Goal: Task Accomplishment & Management: Use online tool/utility

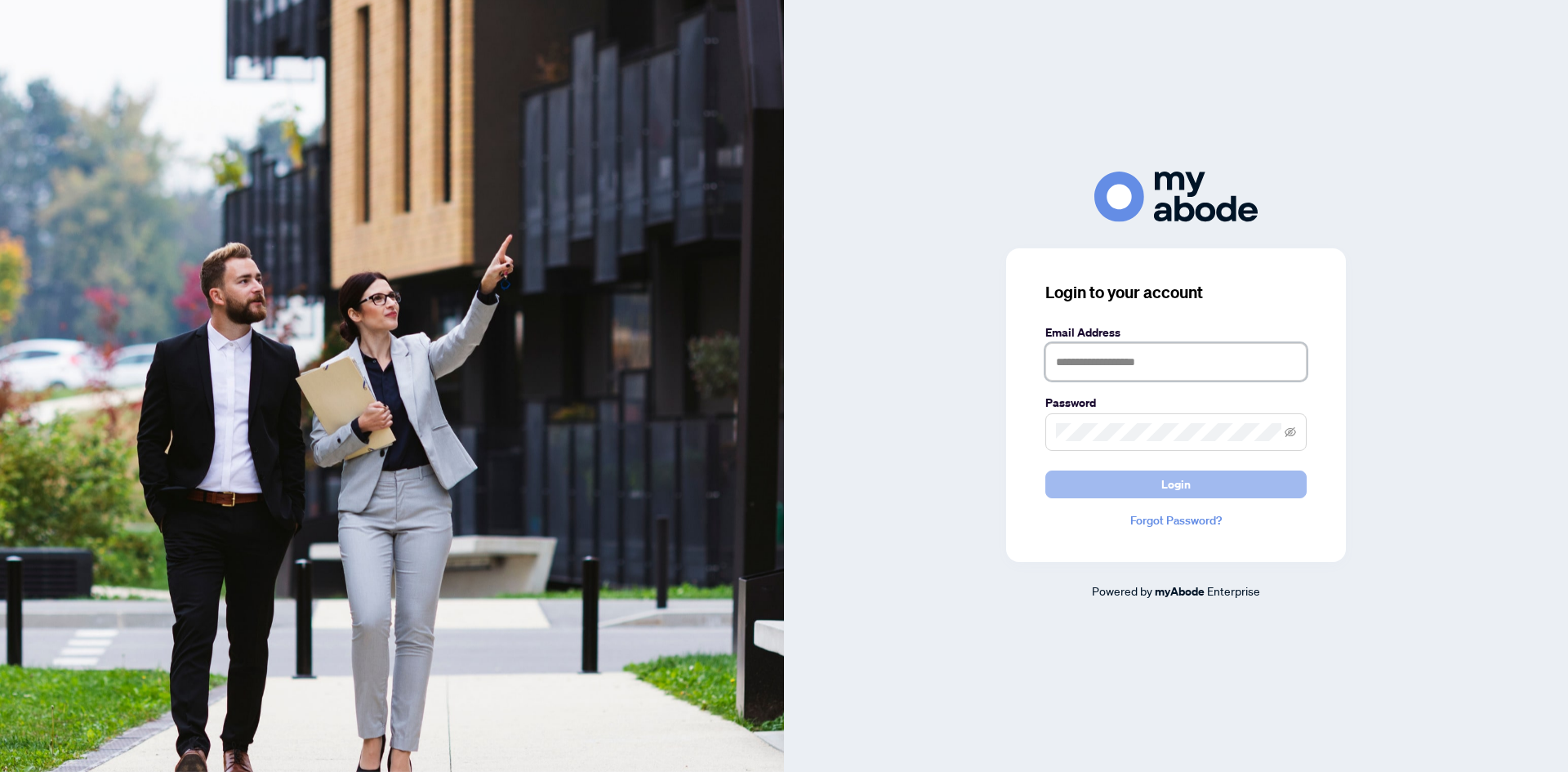
type input "**********"
click at [1174, 473] on span "Login" at bounding box center [1175, 484] width 29 height 26
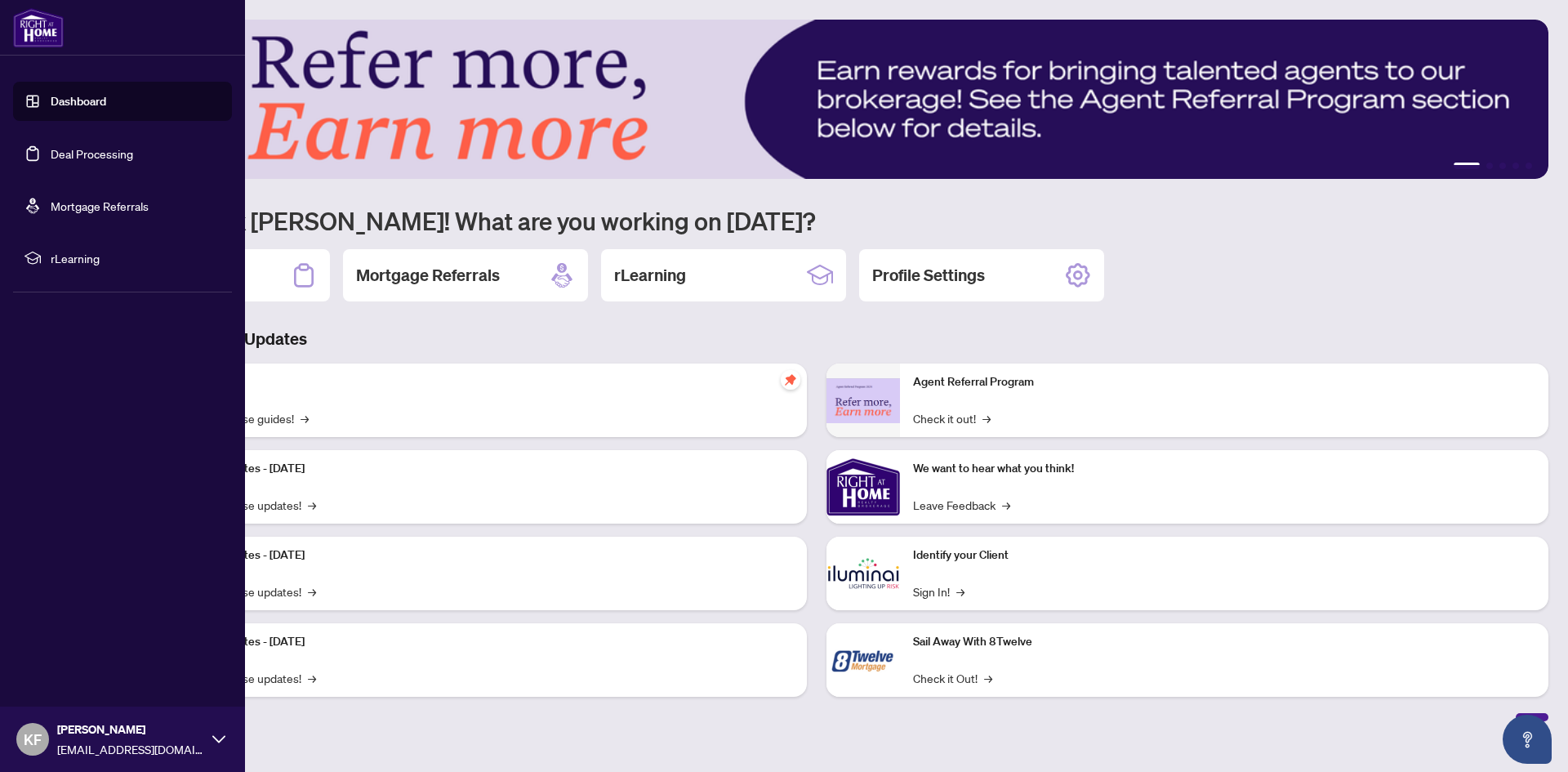
click at [70, 152] on link "Deal Processing" at bounding box center [92, 153] width 83 height 15
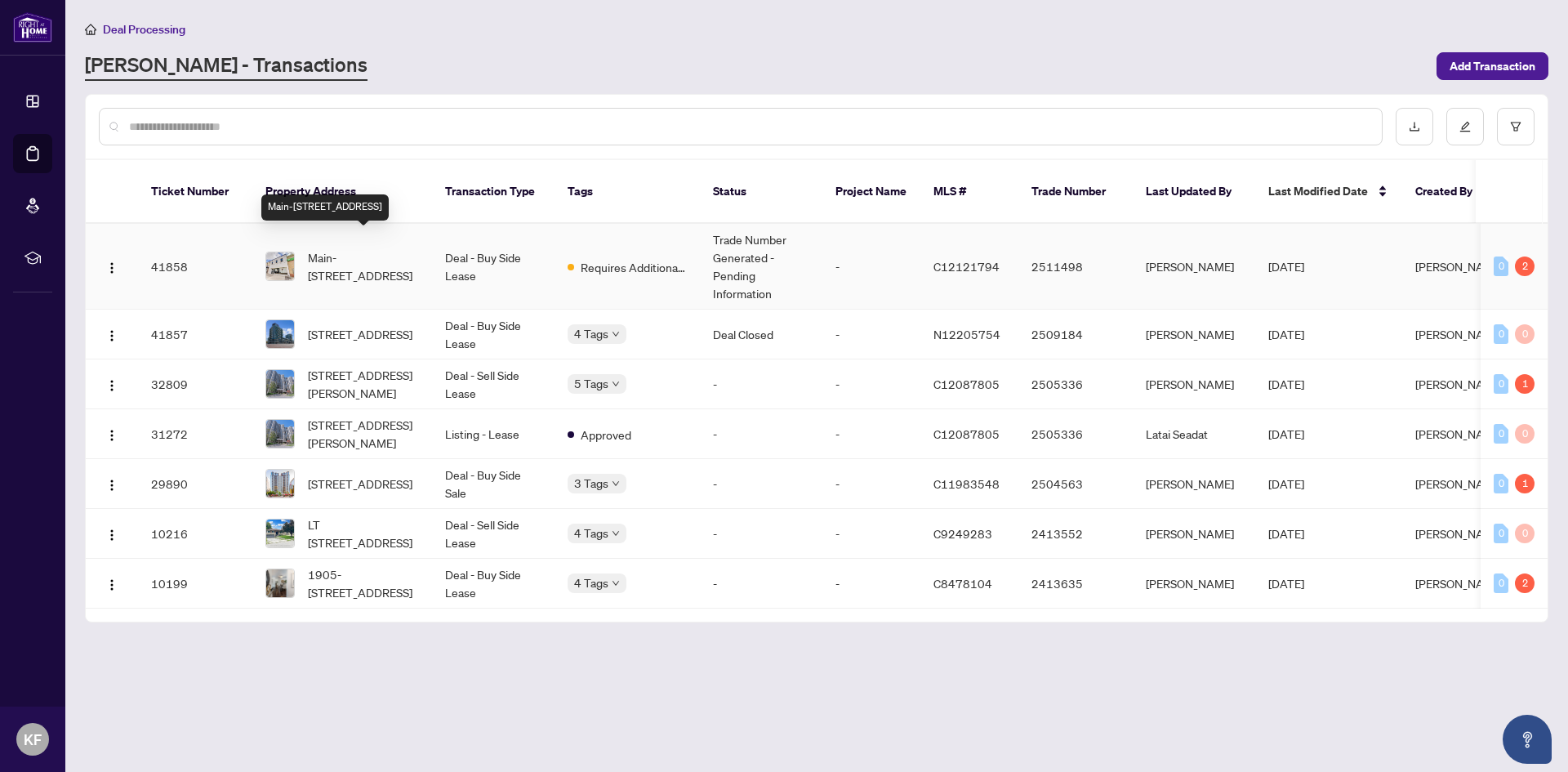
click at [354, 249] on span "Main-1685 Avenue Rd, Toronto, Ontario M5M 3Y3, Canada" at bounding box center [364, 266] width 111 height 36
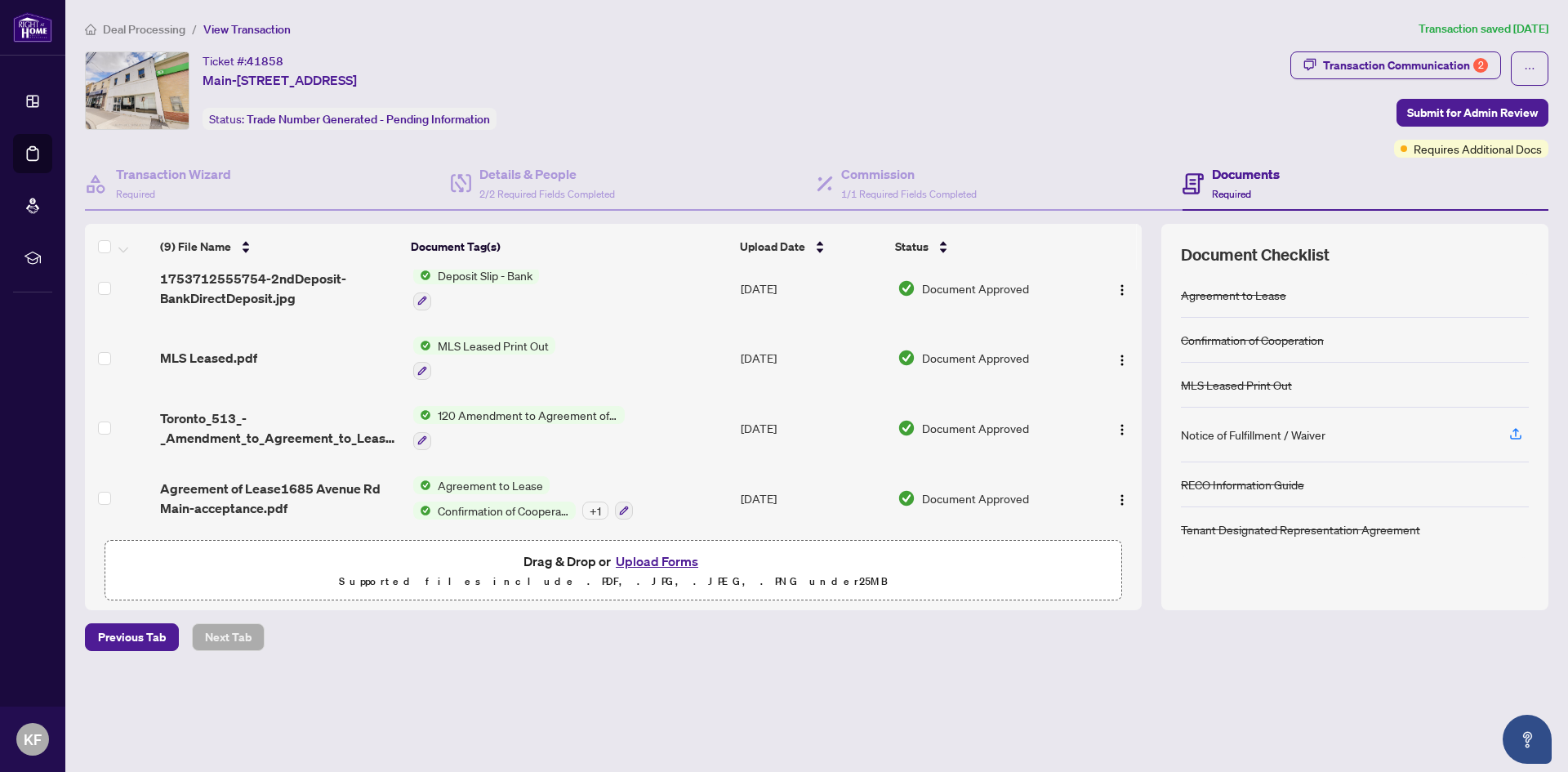
scroll to position [363, 0]
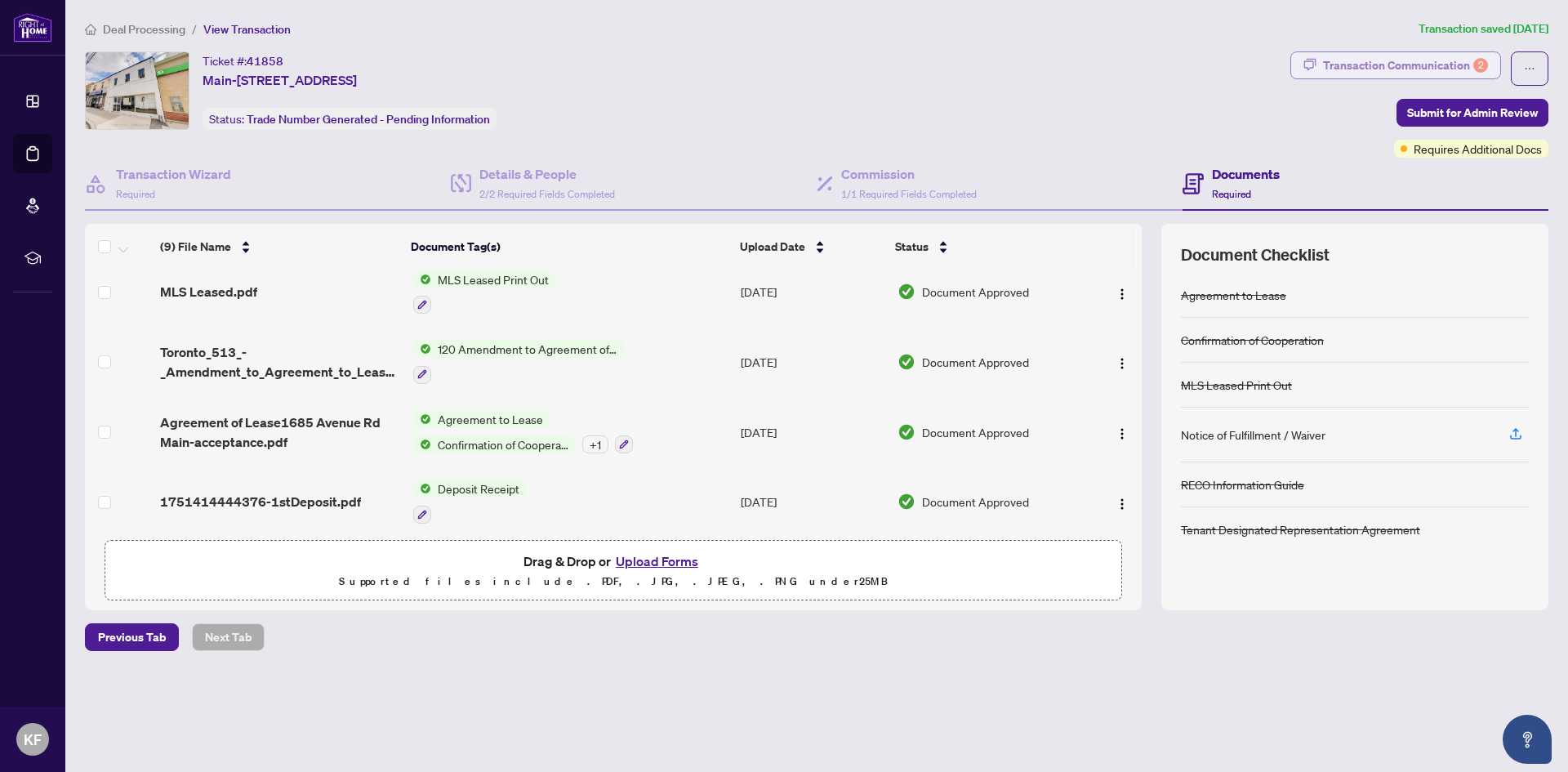
click at [1434, 60] on div "Transaction Communication 2" at bounding box center [1405, 66] width 165 height 26
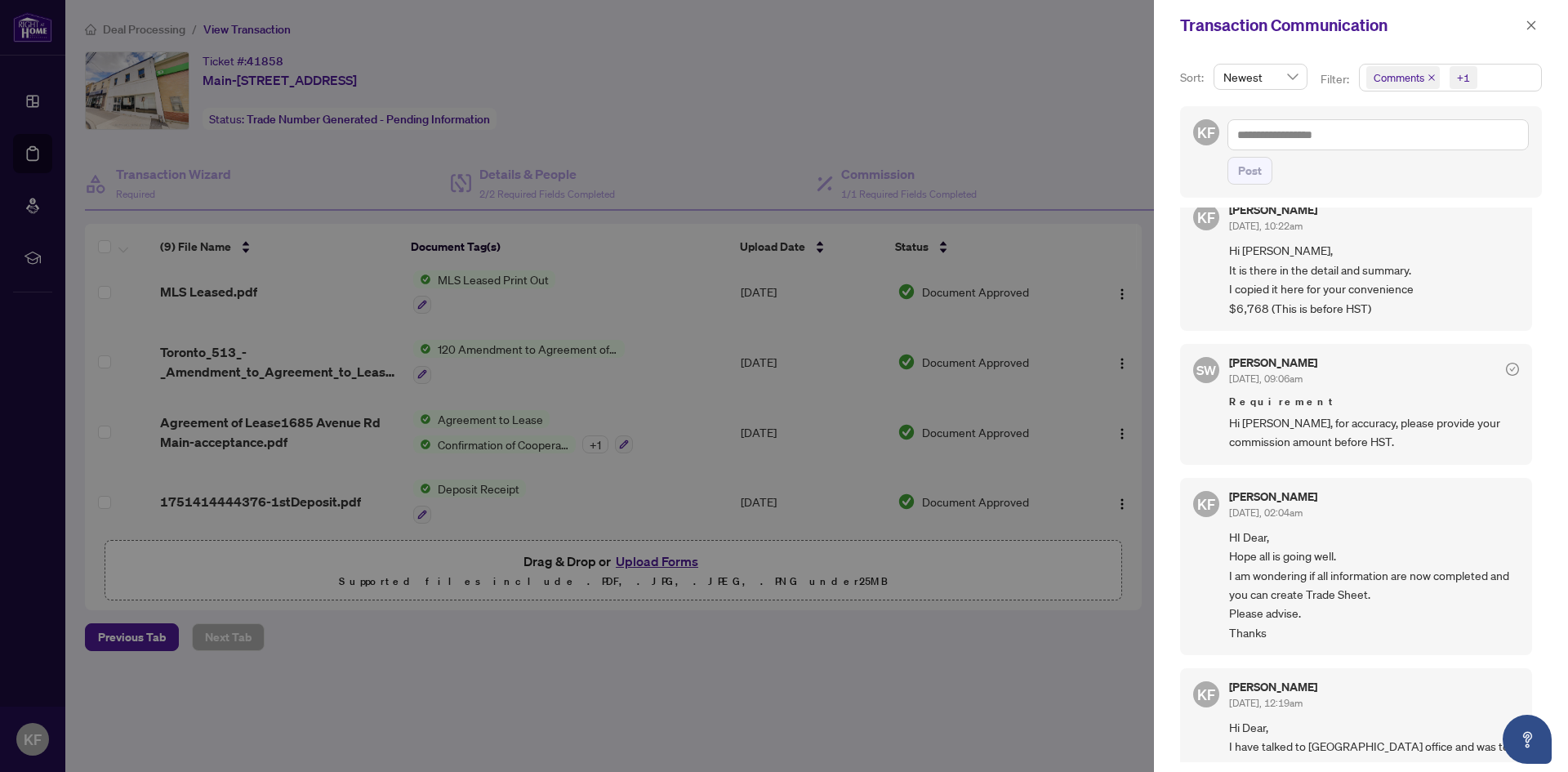
scroll to position [0, 0]
